Goal: Information Seeking & Learning: Learn about a topic

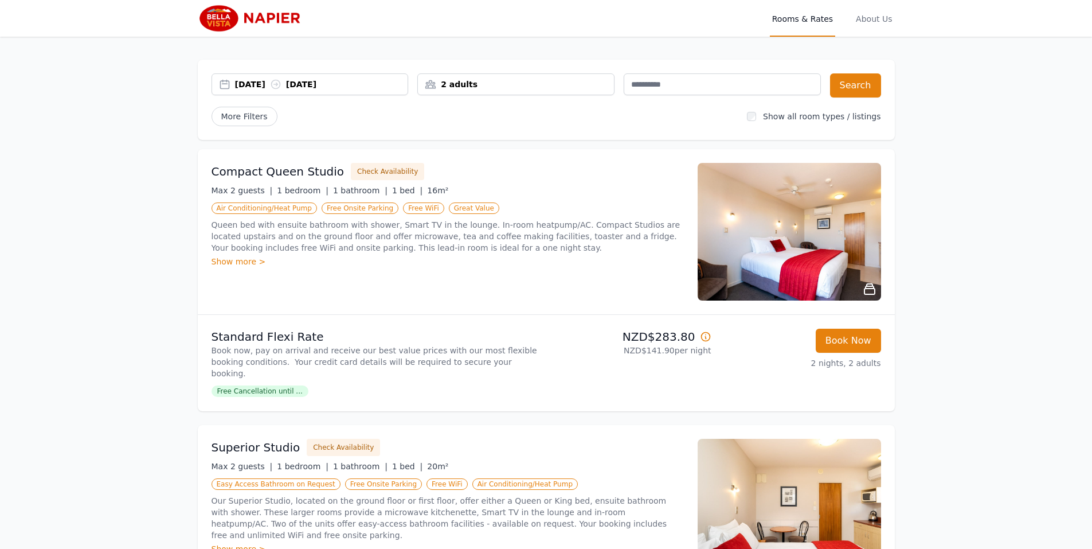
click at [784, 239] on img at bounding box center [789, 232] width 183 height 138
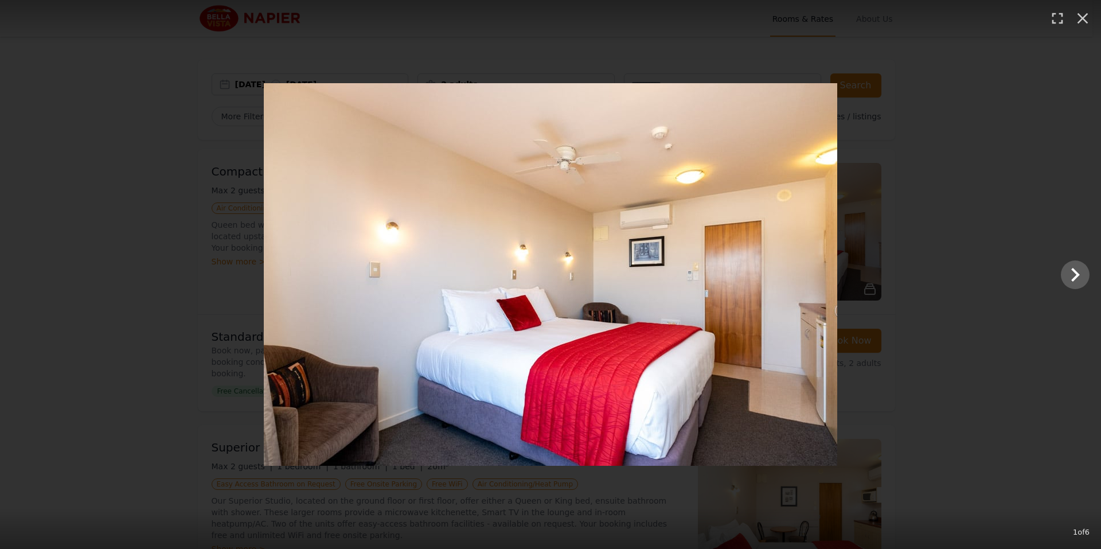
click at [811, 271] on img at bounding box center [550, 274] width 573 height 382
click at [1071, 268] on icon "Show slide 2 of 6" at bounding box center [1075, 275] width 28 height 28
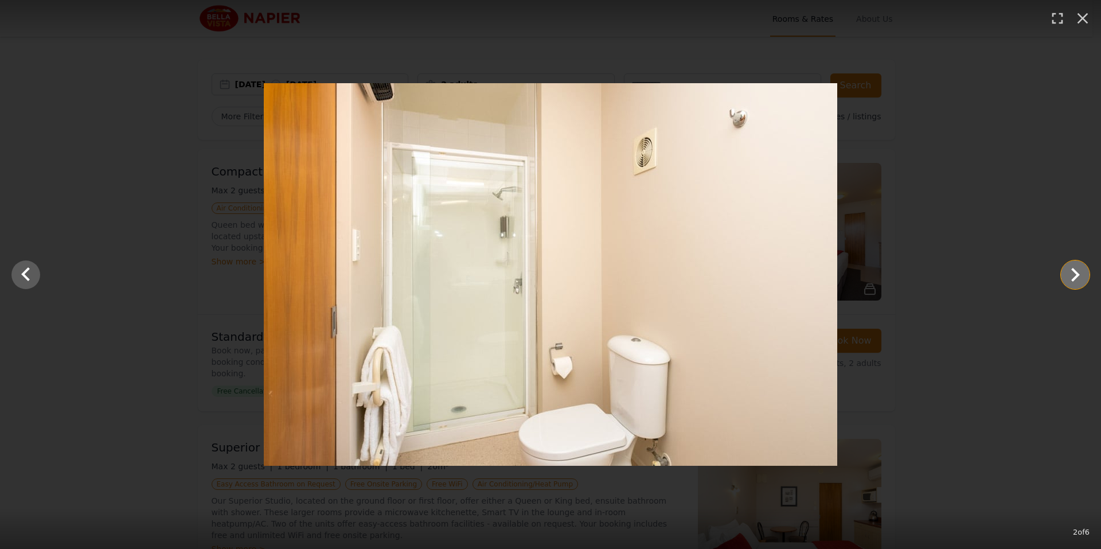
click at [1071, 268] on icon "Show slide 3 of 6" at bounding box center [1075, 275] width 28 height 28
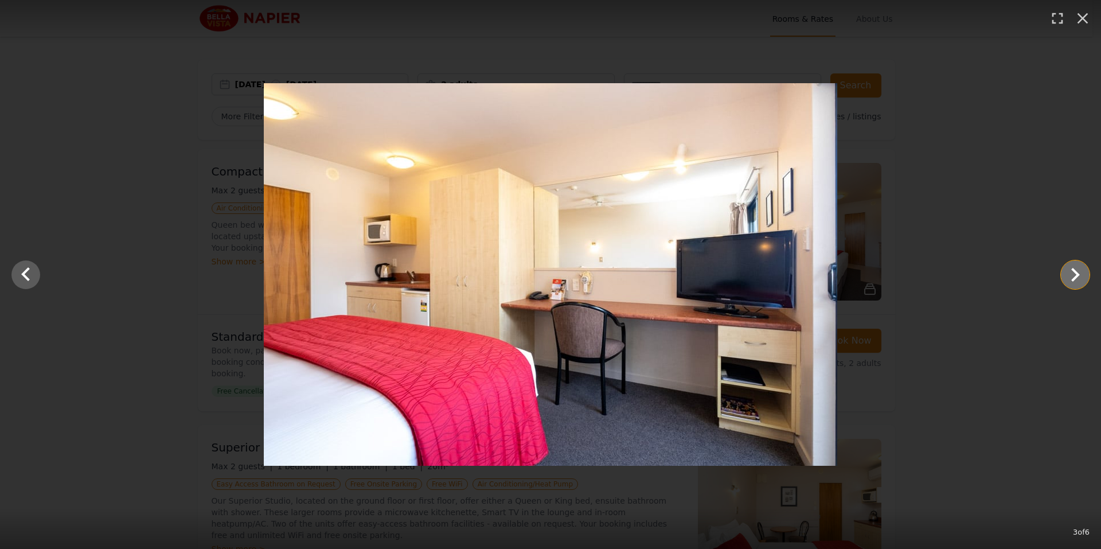
click at [1071, 268] on icon "Show slide 4 of 6" at bounding box center [1075, 275] width 28 height 28
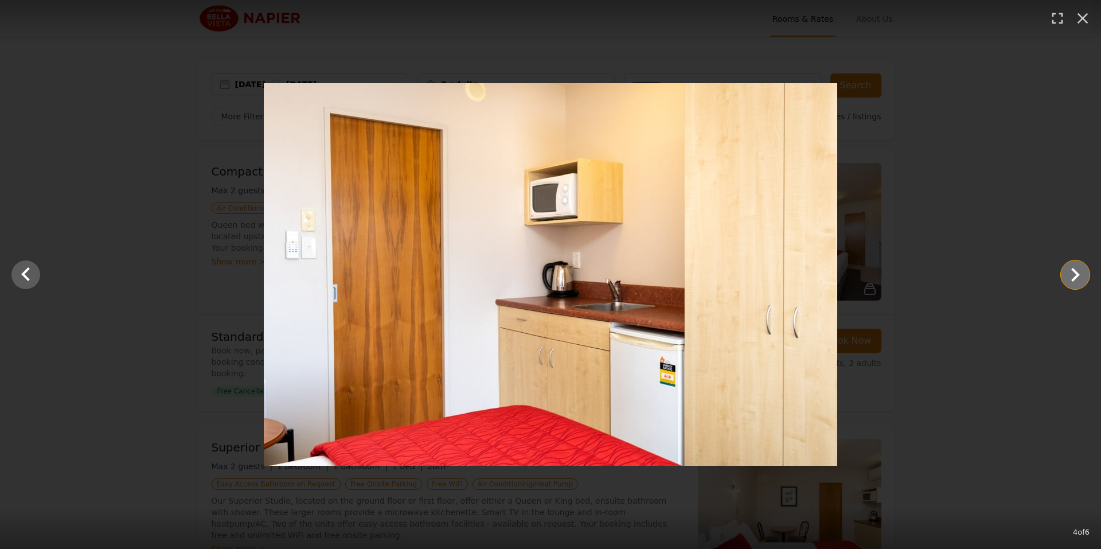
click at [1071, 268] on icon "Show slide 5 of 6" at bounding box center [1075, 275] width 28 height 28
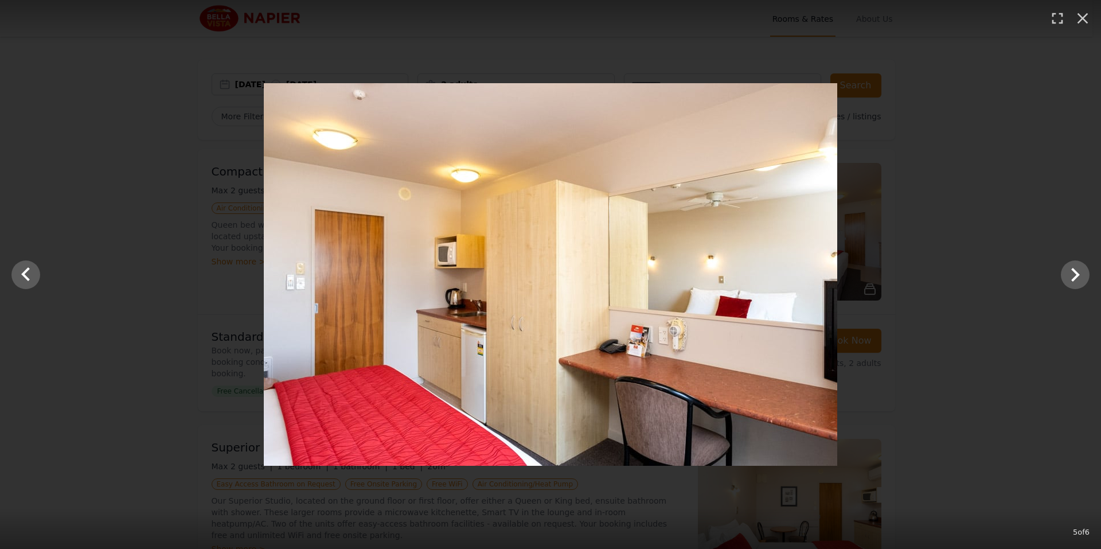
click at [1038, 166] on div at bounding box center [550, 274] width 1101 height 382
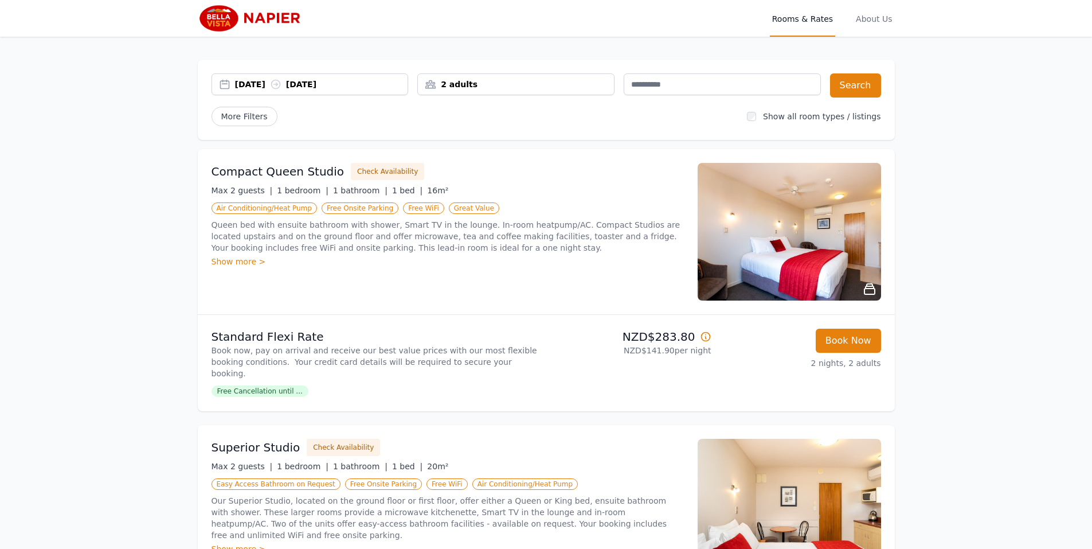
click at [794, 235] on img at bounding box center [789, 232] width 183 height 138
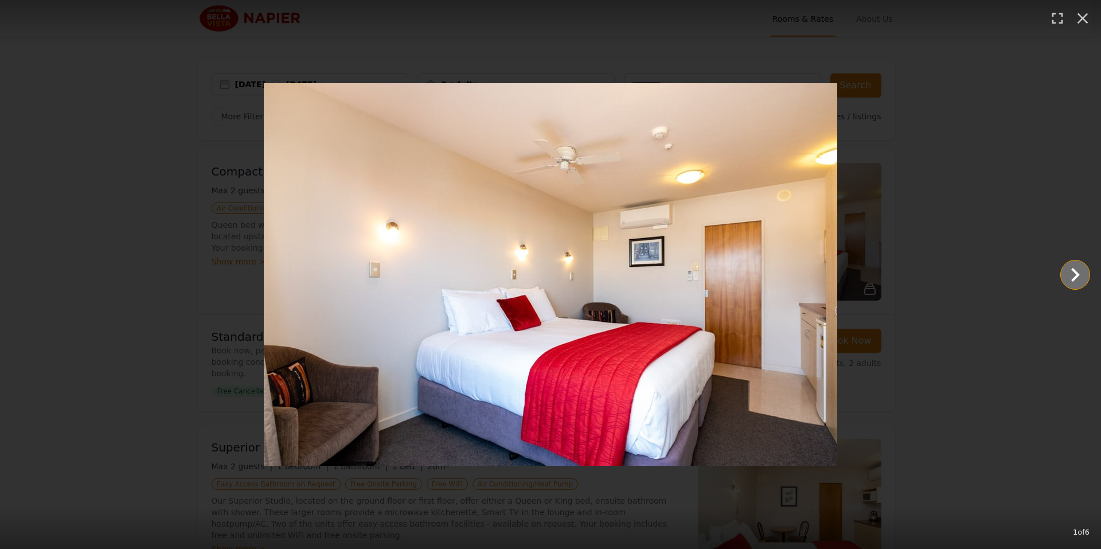
click at [1076, 272] on icon "Show slide 2 of 6" at bounding box center [1075, 275] width 9 height 14
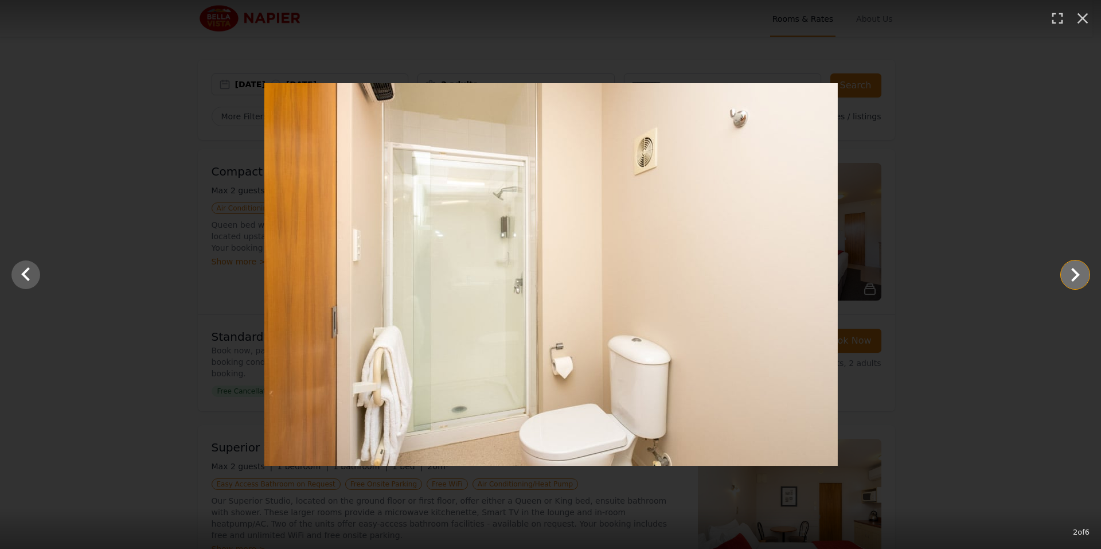
click at [1076, 272] on icon "Show slide 3 of 6" at bounding box center [1075, 275] width 9 height 14
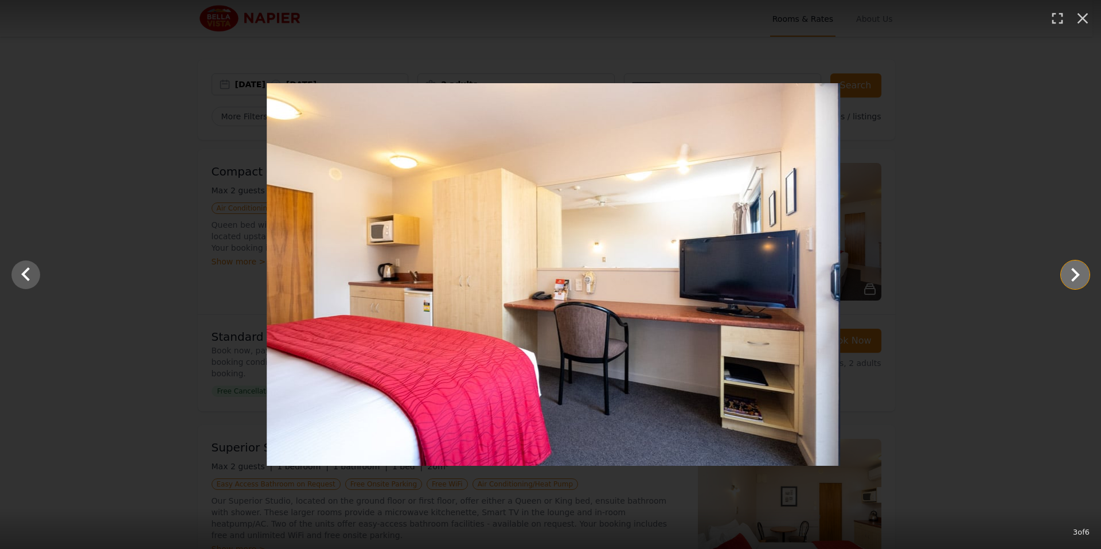
click at [1076, 272] on icon "Show slide 4 of 6" at bounding box center [1075, 275] width 9 height 14
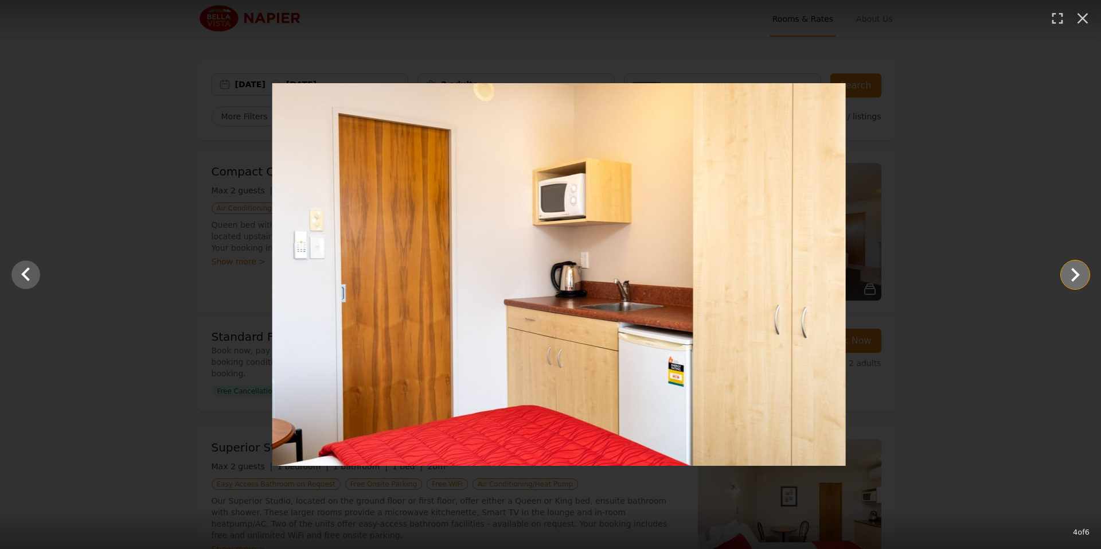
click at [1076, 272] on icon "Show slide 5 of 6" at bounding box center [1075, 275] width 9 height 14
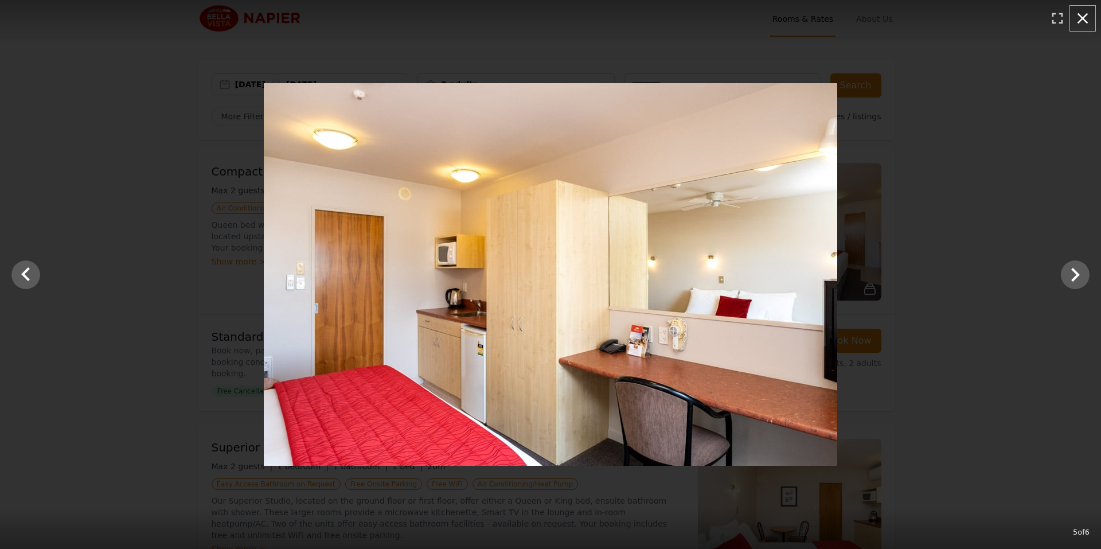
click at [1081, 19] on icon "button" at bounding box center [1082, 18] width 11 height 11
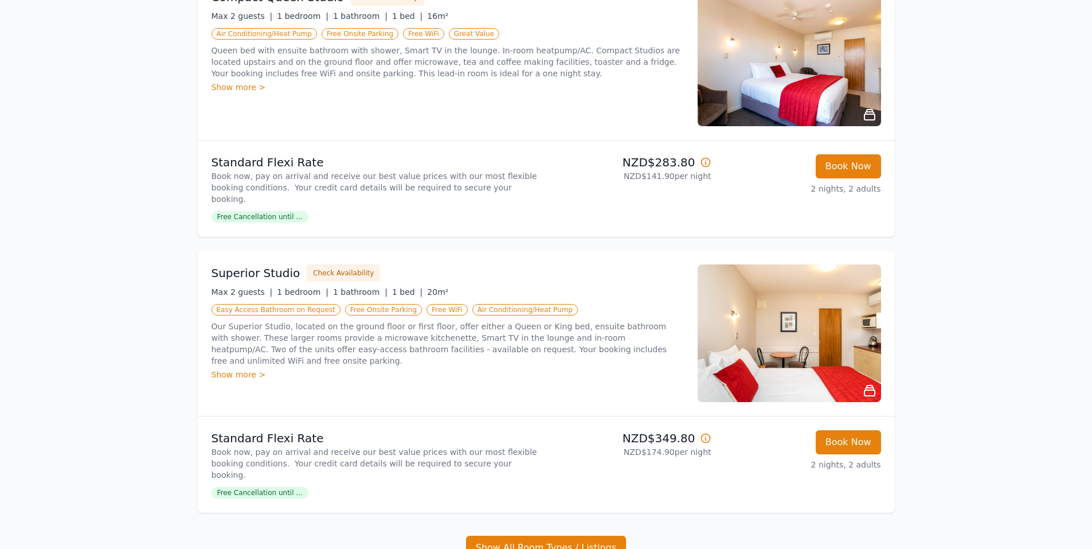
scroll to position [175, 0]
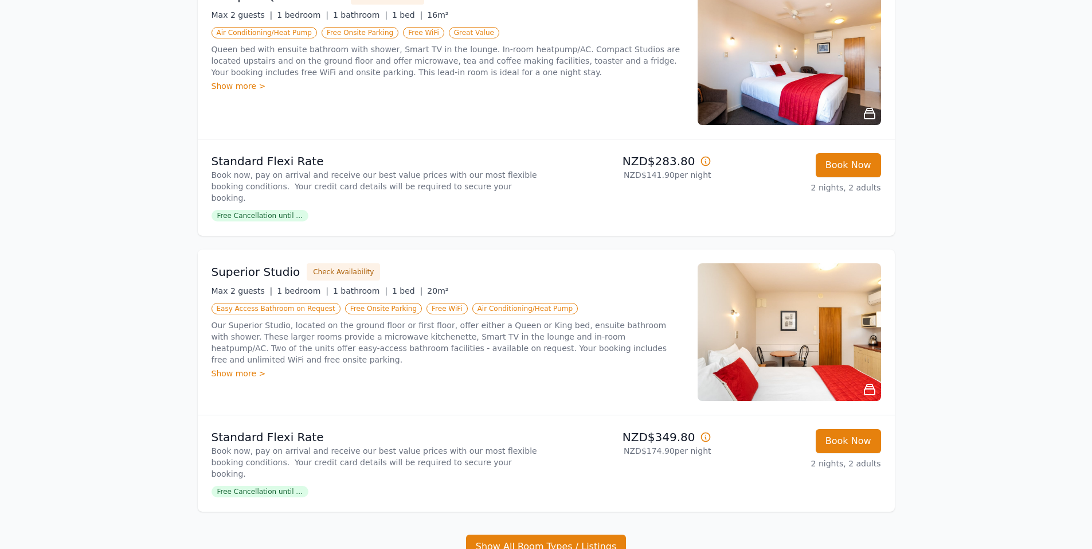
click at [827, 312] on img at bounding box center [789, 332] width 183 height 138
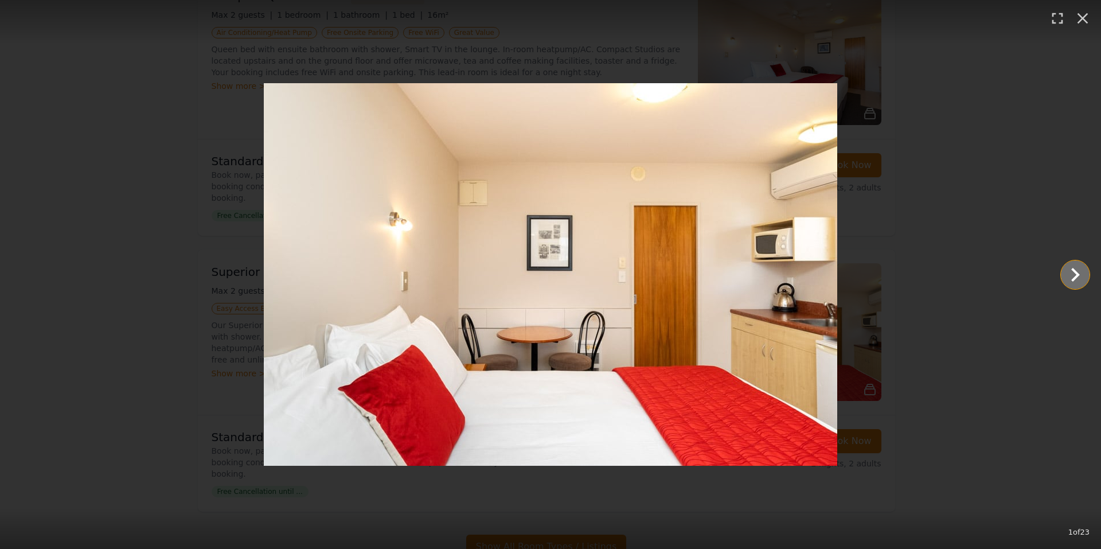
click at [808, 269] on main at bounding box center [550, 274] width 1101 height 382
click at [1073, 270] on icon "Show slide 2 of 23" at bounding box center [1075, 275] width 9 height 14
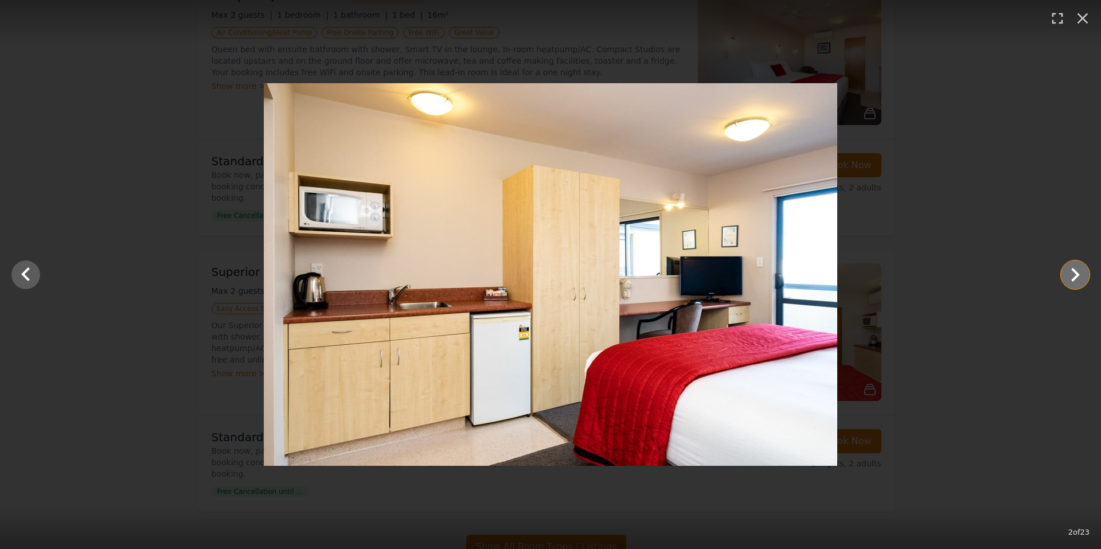
click at [1073, 270] on icon "Show slide 3 of 23" at bounding box center [1075, 275] width 9 height 14
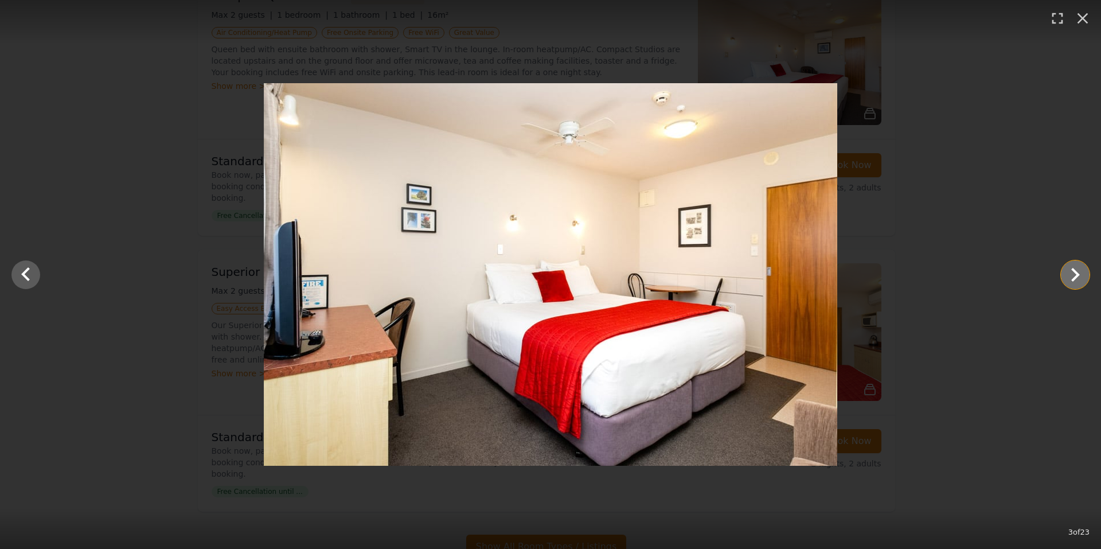
click at [1073, 270] on icon "Show slide 4 of 23" at bounding box center [1075, 275] width 9 height 14
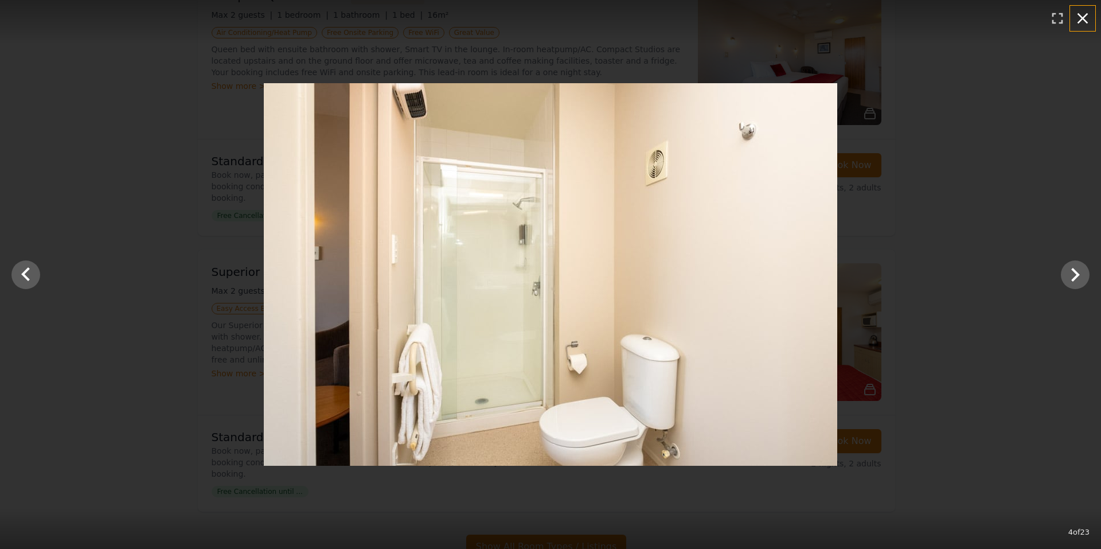
click at [1082, 21] on icon "button" at bounding box center [1082, 18] width 18 height 18
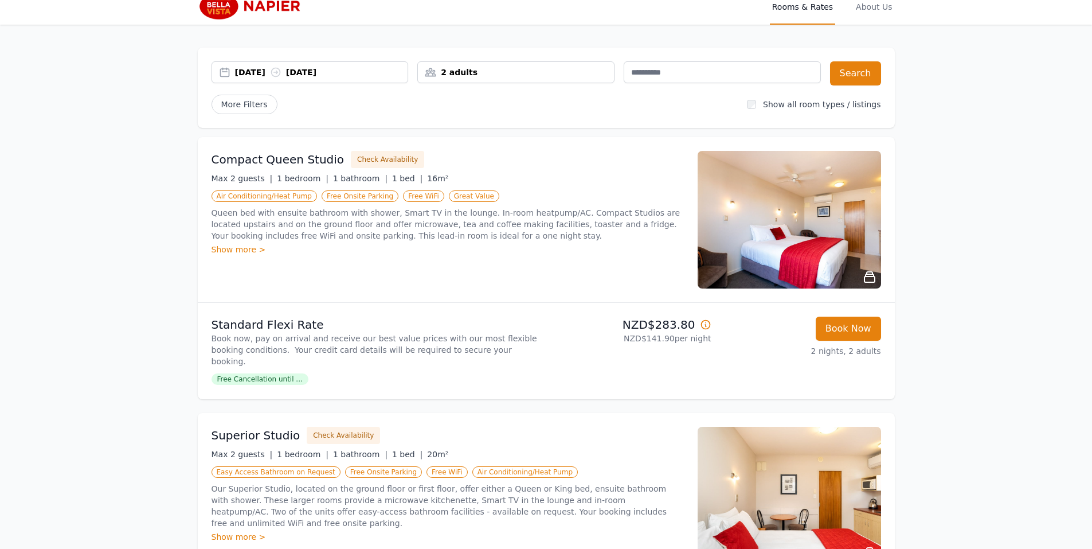
scroll to position [0, 0]
